Goal: Check status: Check status

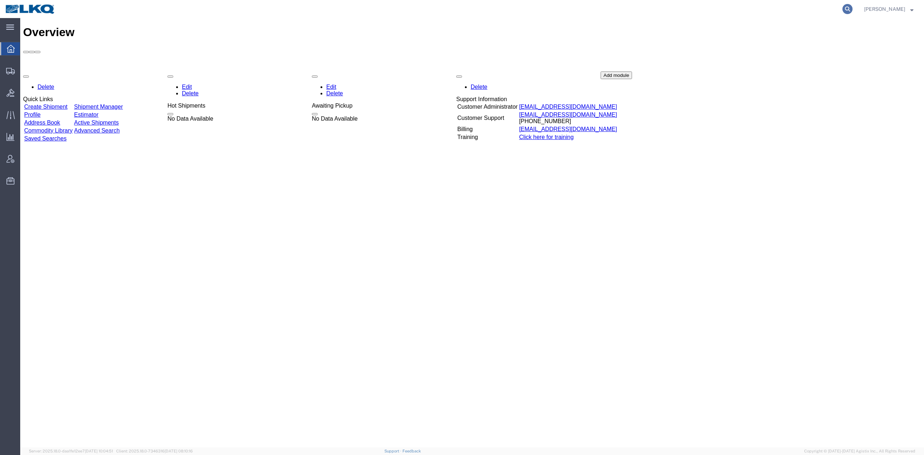
click at [853, 12] on icon at bounding box center [848, 9] width 10 height 10
click at [744, 6] on input "search" at bounding box center [733, 8] width 220 height 17
paste input "56614140"
type input "56614140"
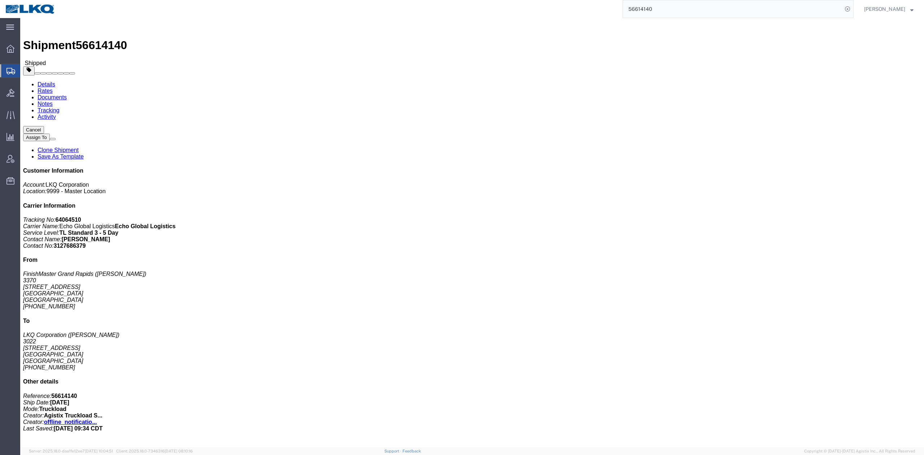
click link "Activity"
